Goal: Task Accomplishment & Management: Use online tool/utility

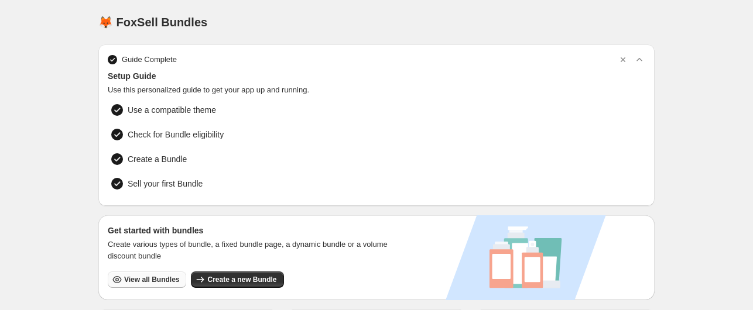
drag, startPoint x: 0, startPoint y: 0, endPoint x: 148, endPoint y: 273, distance: 311.0
click at [148, 275] on span "View all Bundles" at bounding box center [151, 279] width 55 height 9
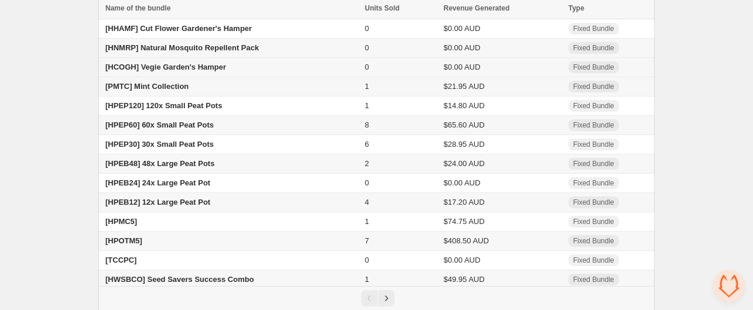
scroll to position [97, 0]
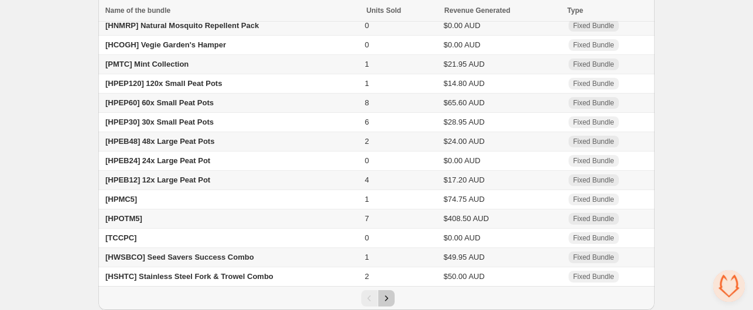
click at [386, 297] on icon "Next" at bounding box center [387, 299] width 12 height 12
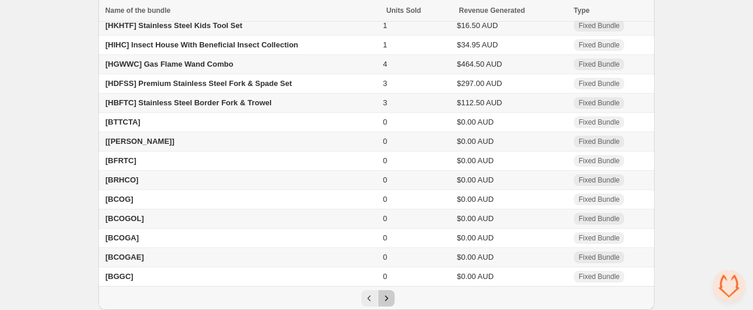
click at [390, 299] on icon "Next" at bounding box center [387, 299] width 12 height 12
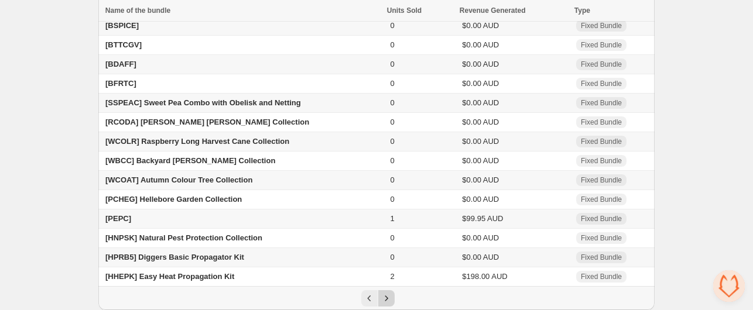
click at [384, 299] on icon "Next" at bounding box center [387, 299] width 12 height 12
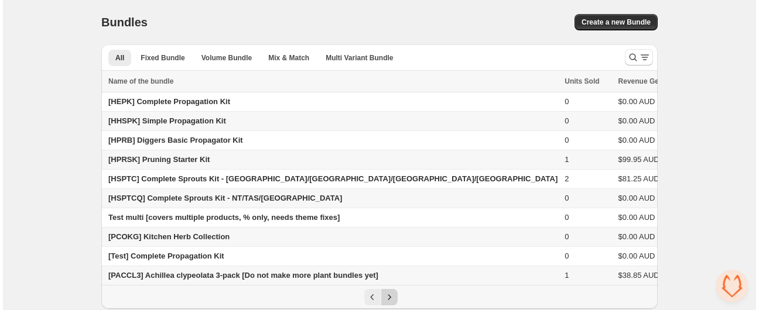
scroll to position [0, 0]
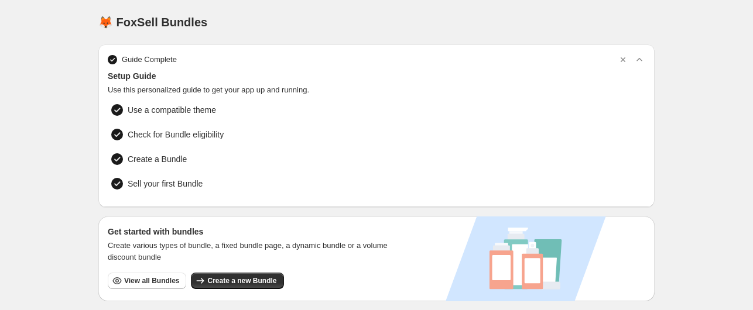
scroll to position [223, 0]
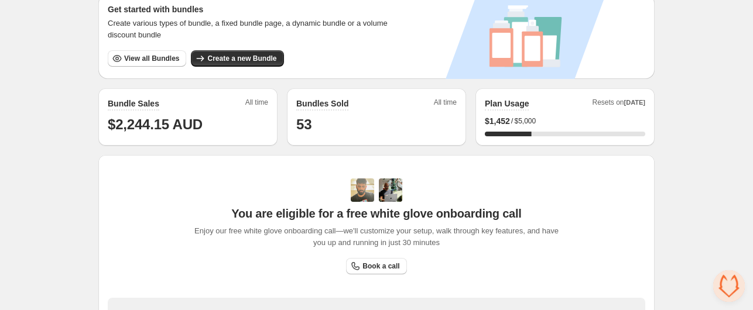
click at [216, 57] on span "Create a new Bundle" at bounding box center [241, 58] width 69 height 9
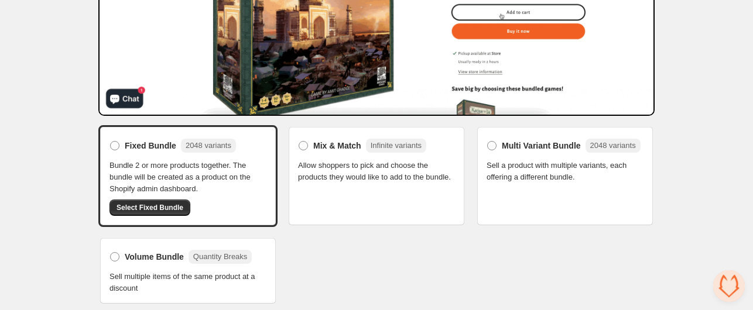
scroll to position [215, 0]
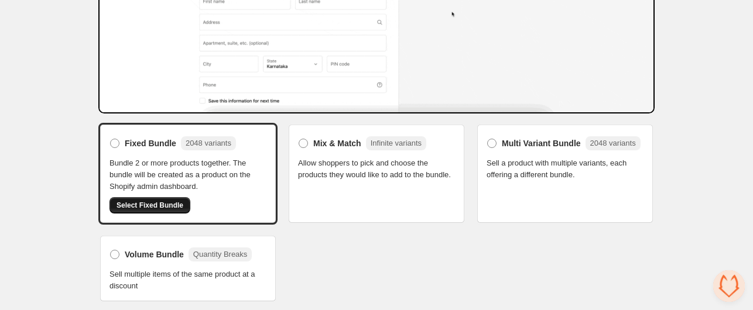
click at [141, 204] on span "Select Fixed Bundle" at bounding box center [150, 205] width 67 height 9
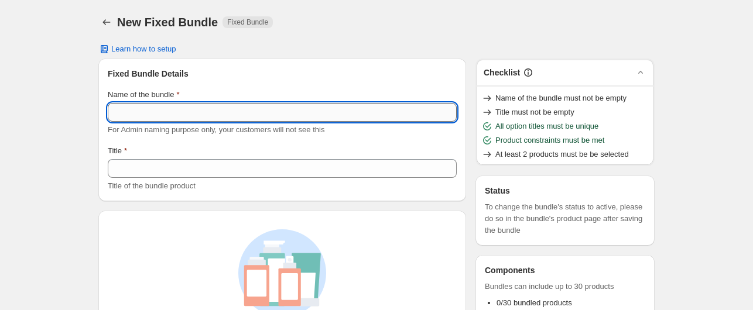
drag, startPoint x: 0, startPoint y: 0, endPoint x: 156, endPoint y: 112, distance: 192.1
click at [156, 112] on input "Name of the bundle" at bounding box center [282, 112] width 349 height 19
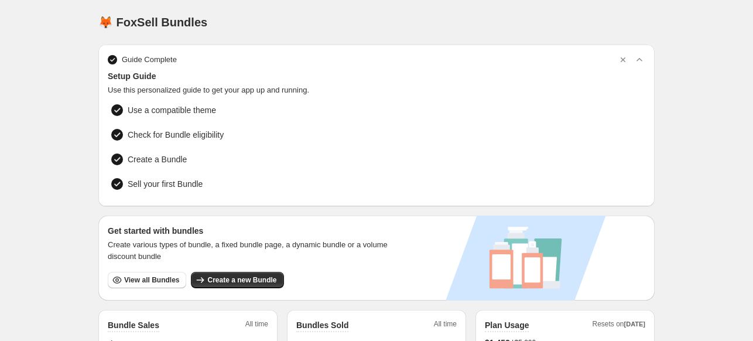
click at [145, 278] on span "View all Bundles" at bounding box center [151, 279] width 55 height 9
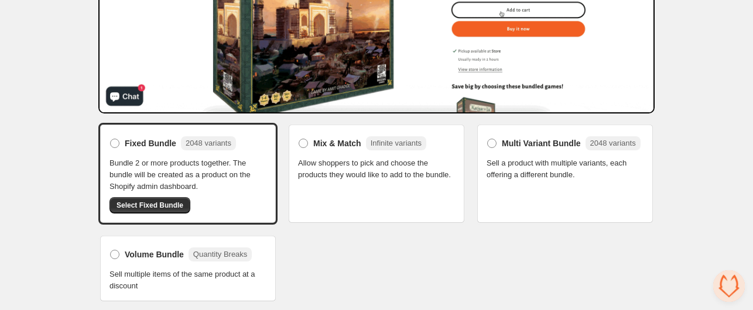
scroll to position [215, 0]
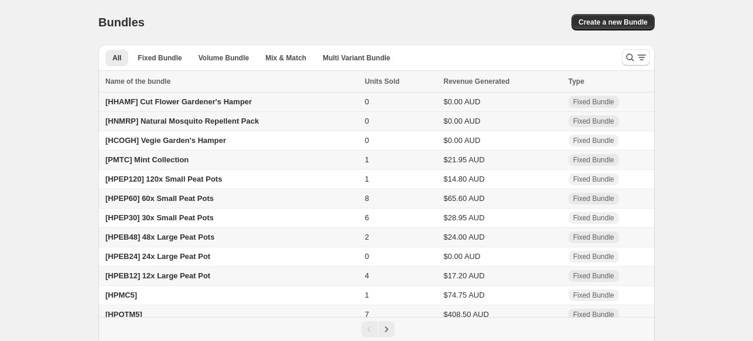
click at [198, 104] on span "[HHAMF] Cut Flower Gardener's Hamper" at bounding box center [178, 101] width 146 height 9
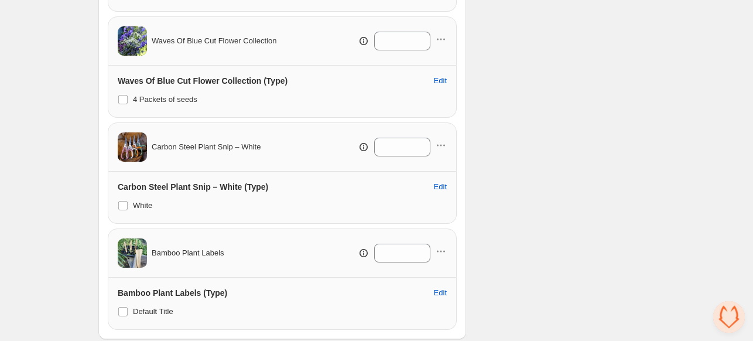
scroll to position [752, 0]
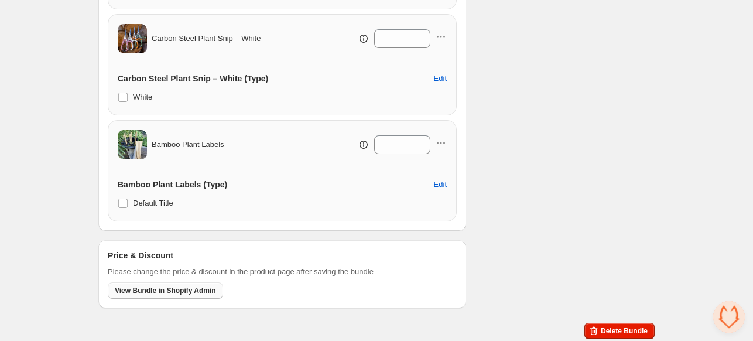
click at [145, 288] on span "View Bundle in Shopify Admin" at bounding box center [165, 290] width 101 height 9
